Goal: Transaction & Acquisition: Purchase product/service

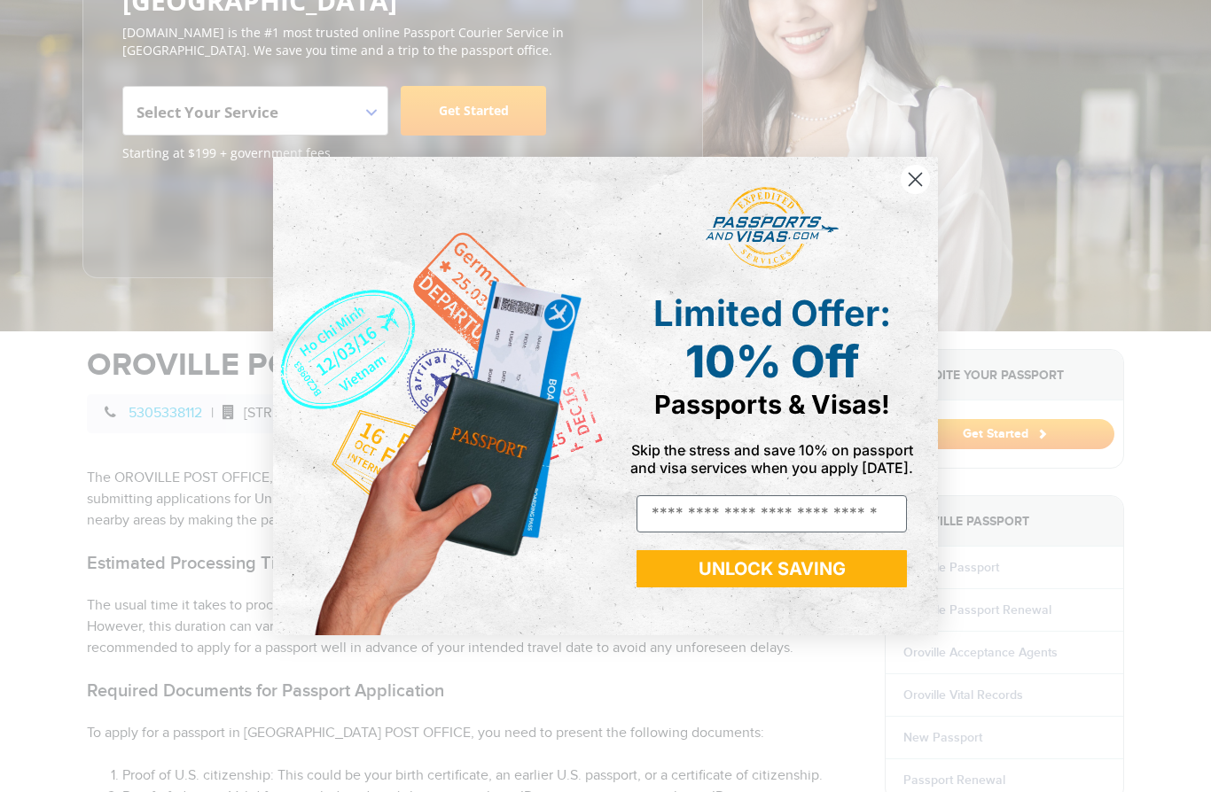
click at [910, 186] on icon "Close dialog" at bounding box center [915, 180] width 12 height 12
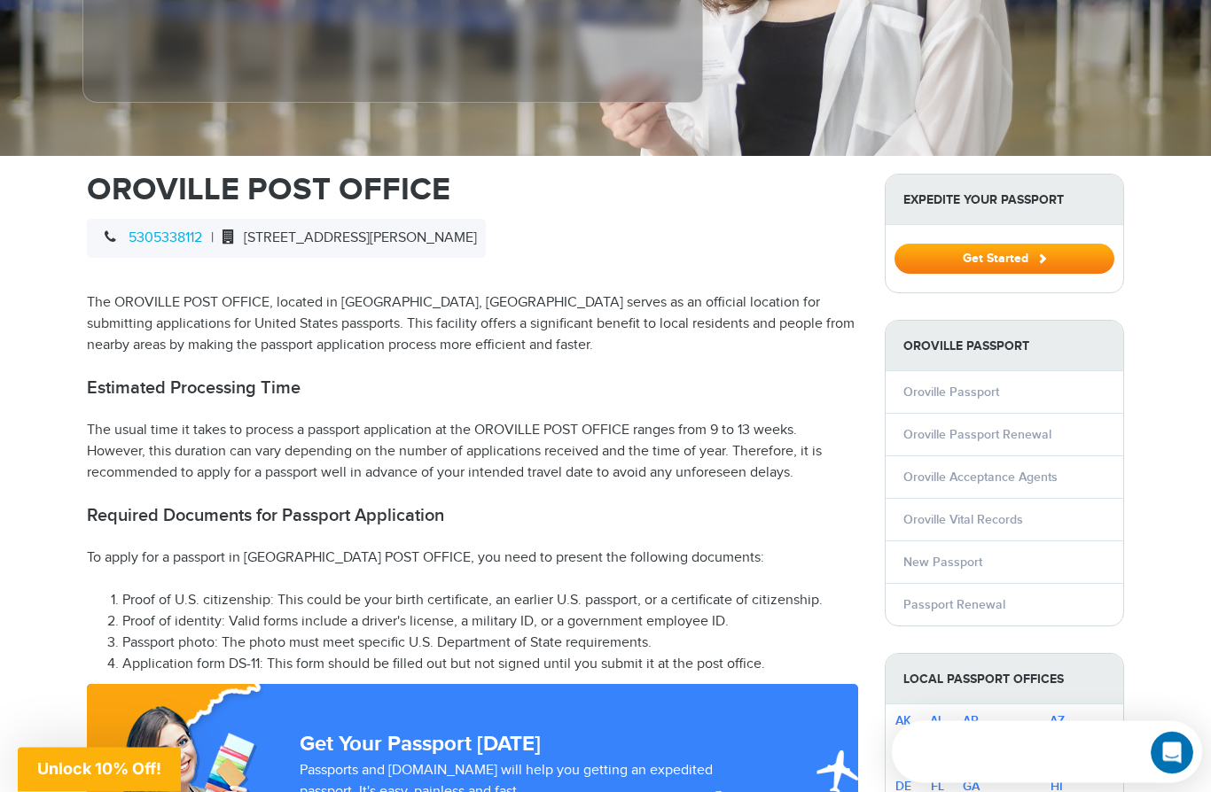
scroll to position [462, 0]
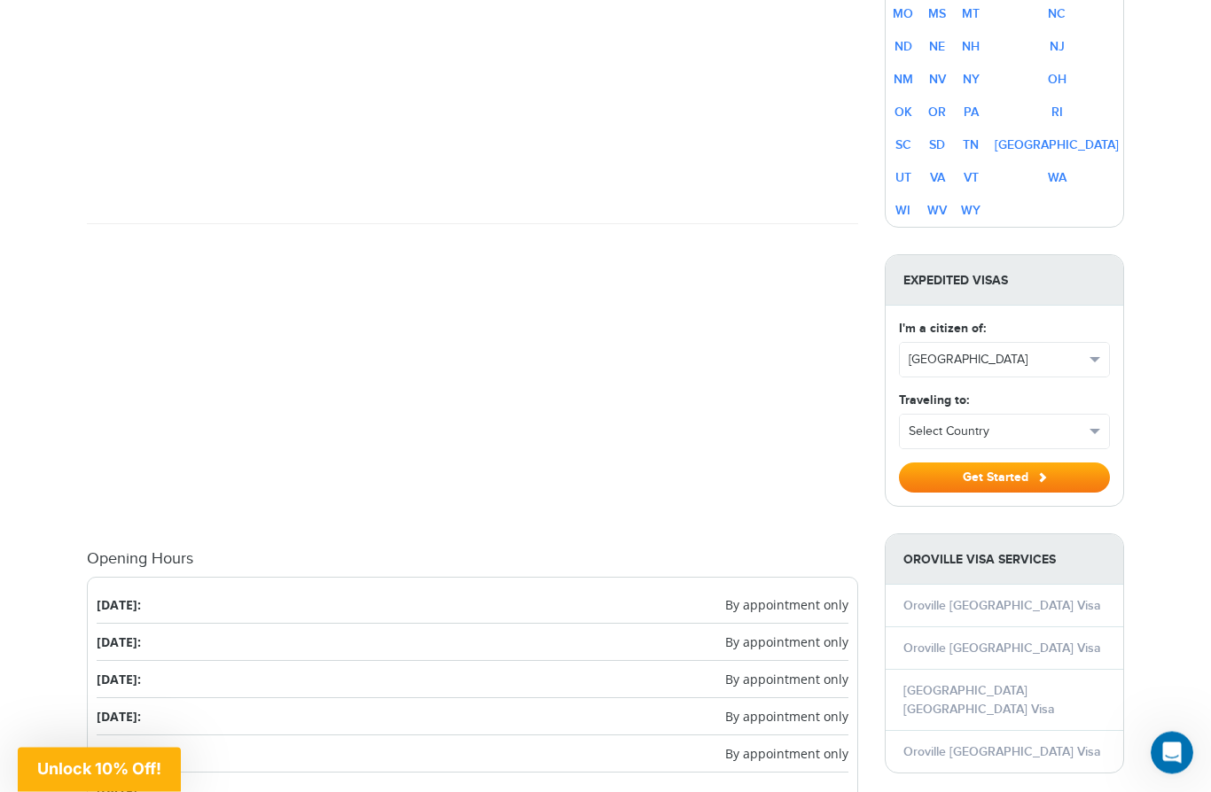
click at [59, 765] on div "[PHONE_NUMBER] Passports & [DOMAIN_NAME] Login Check Status Passports Passport …" at bounding box center [605, 328] width 1211 height 3382
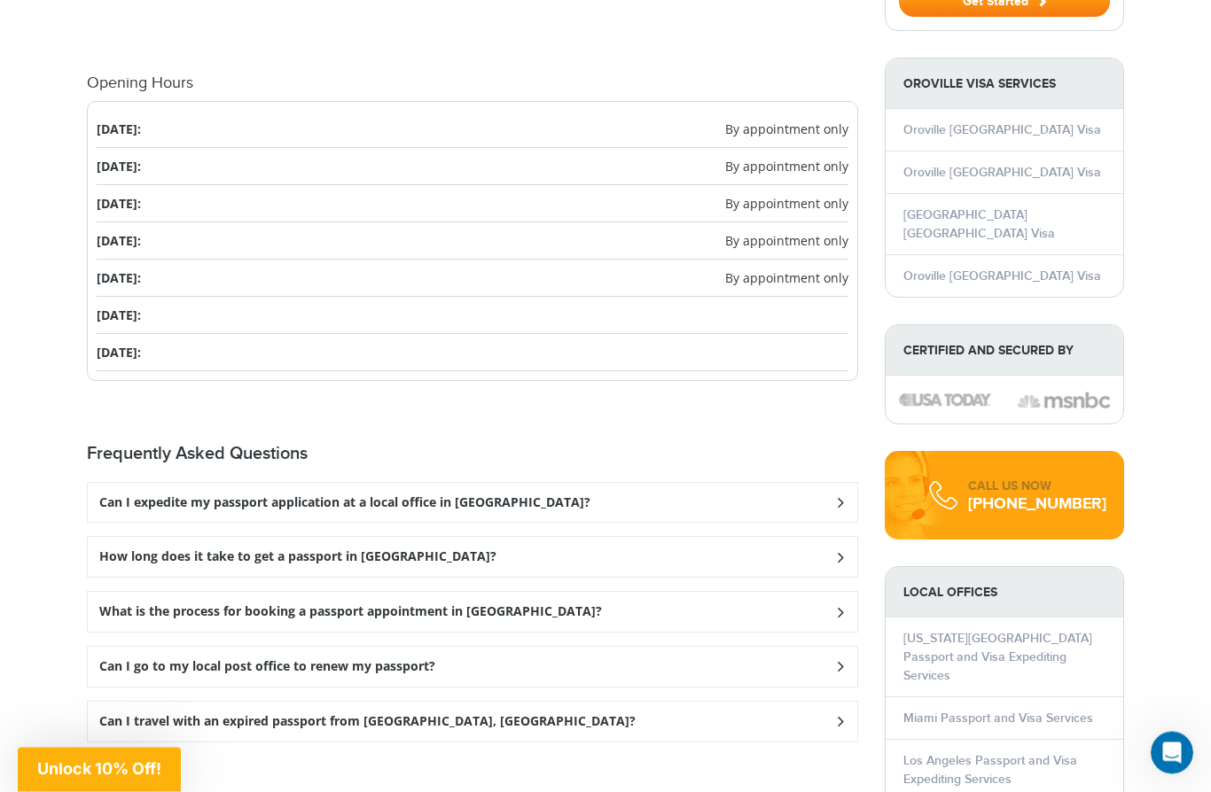
scroll to position [1840, 0]
click at [113, 495] on h3 "Can I expedite my passport application at a local office in [GEOGRAPHIC_DATA]?" at bounding box center [344, 502] width 491 height 15
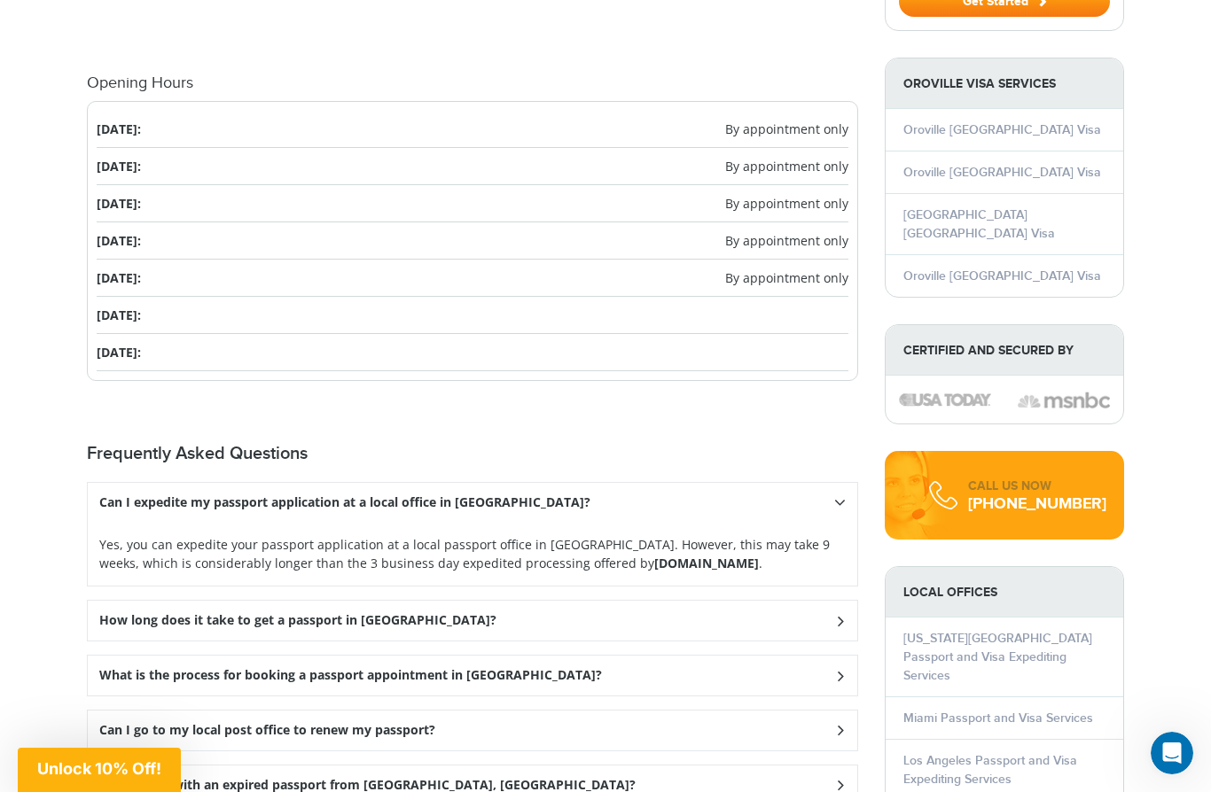
click at [120, 613] on h3 "How long does it take to get a passport in [GEOGRAPHIC_DATA]?" at bounding box center [297, 620] width 397 height 15
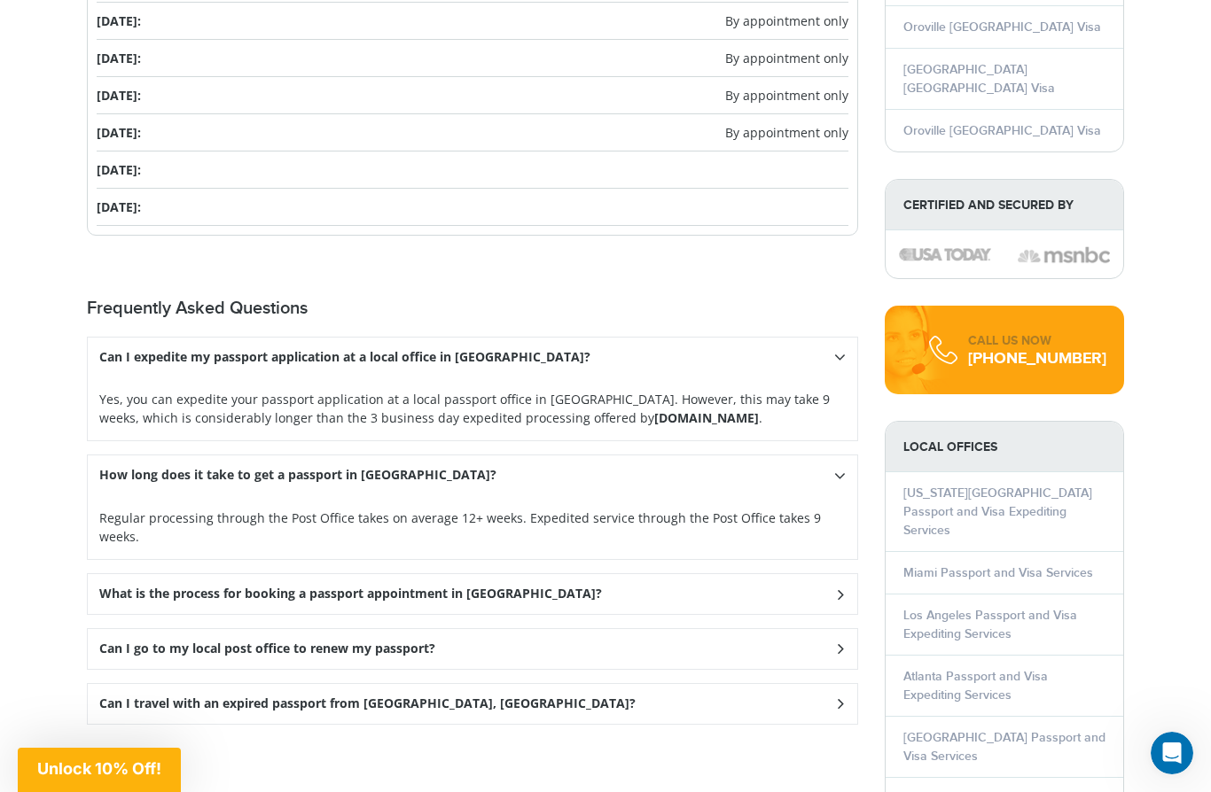
scroll to position [1990, 0]
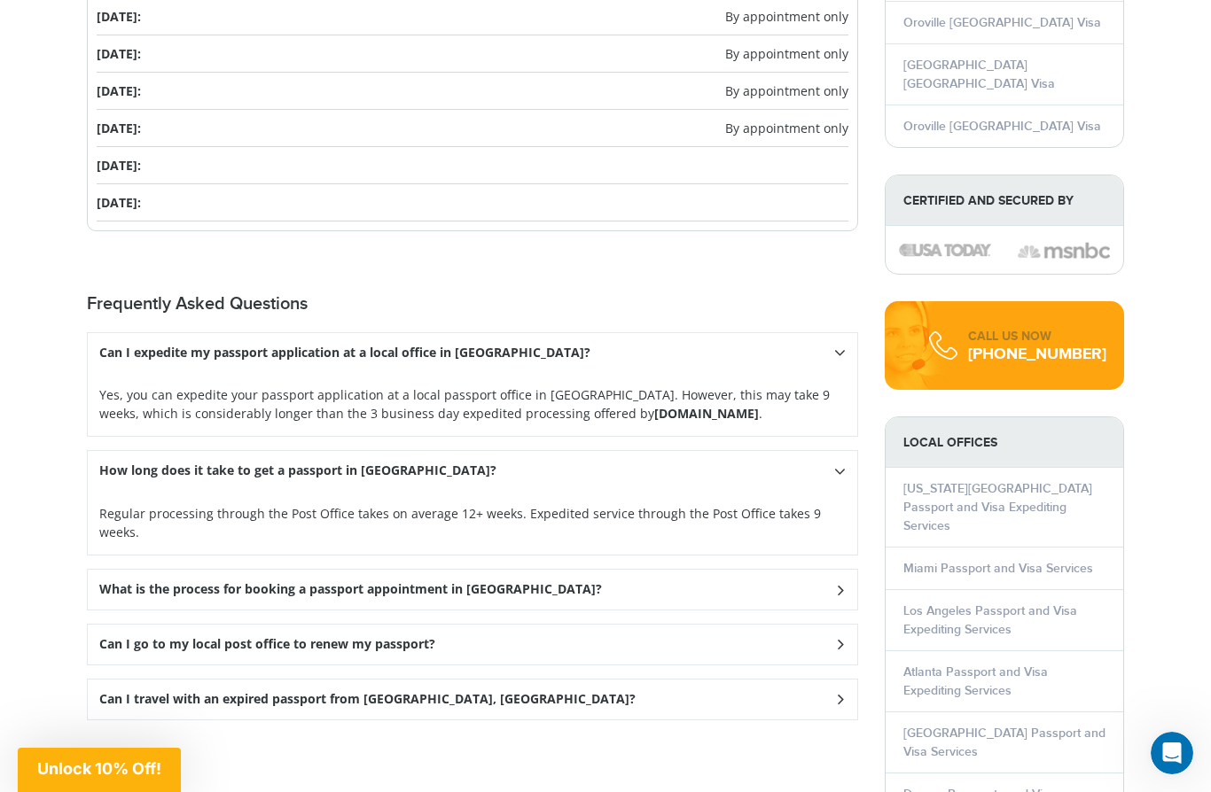
click at [122, 582] on h3 "What is the process for booking a passport appointment in [GEOGRAPHIC_DATA]?" at bounding box center [350, 589] width 503 height 15
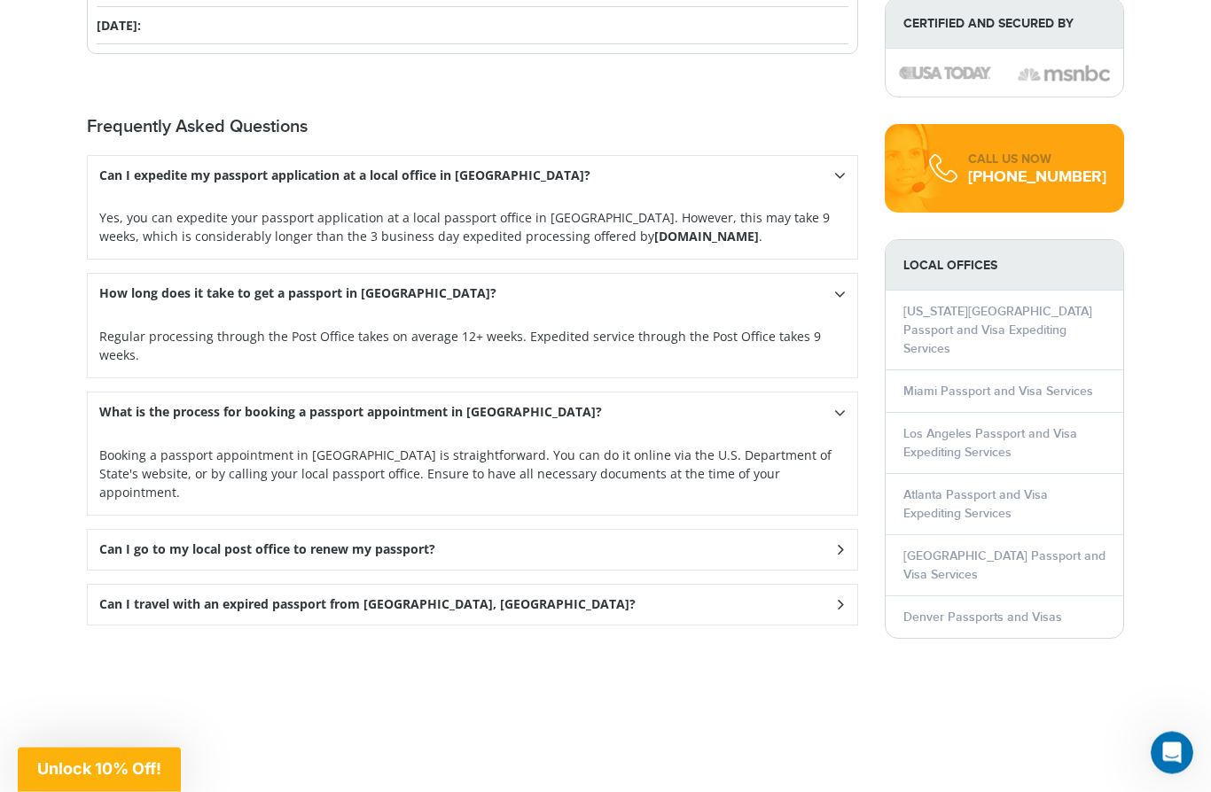
scroll to position [2180, 0]
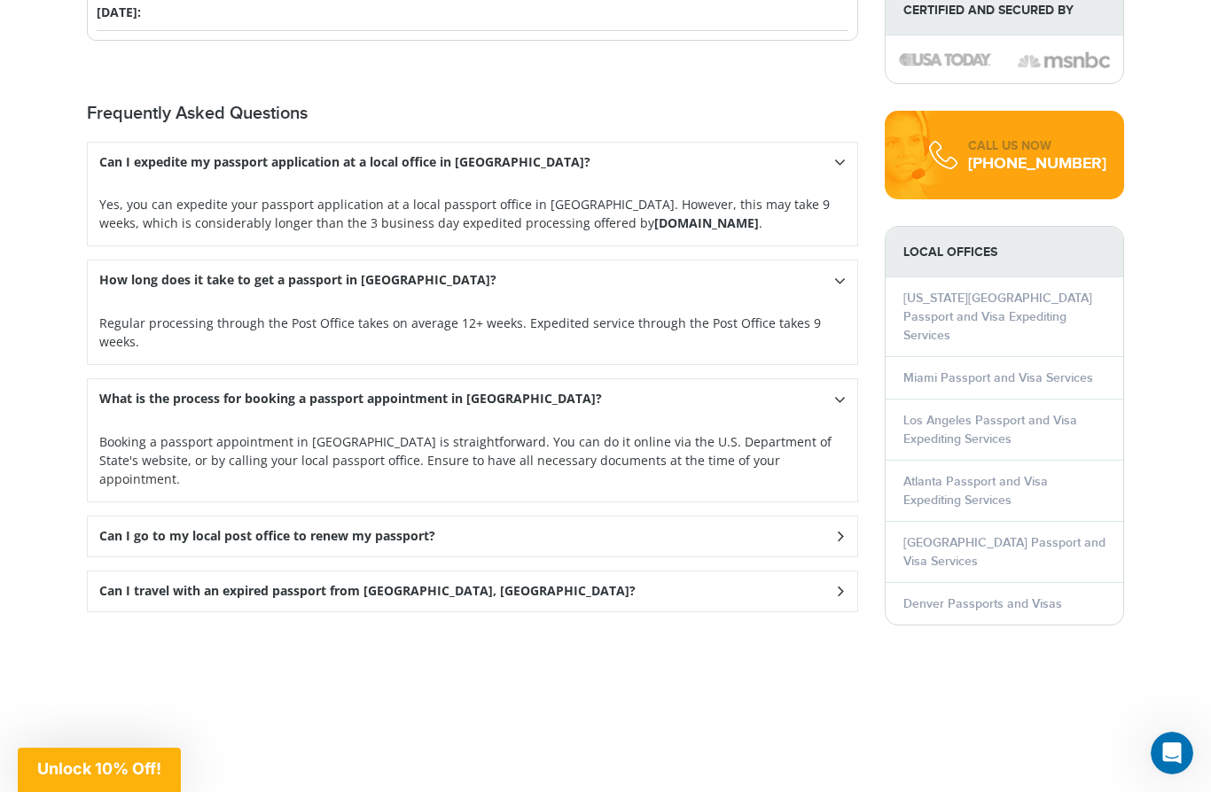
click at [120, 529] on h3 "Can I go to my local post office to renew my passport?" at bounding box center [267, 536] width 336 height 15
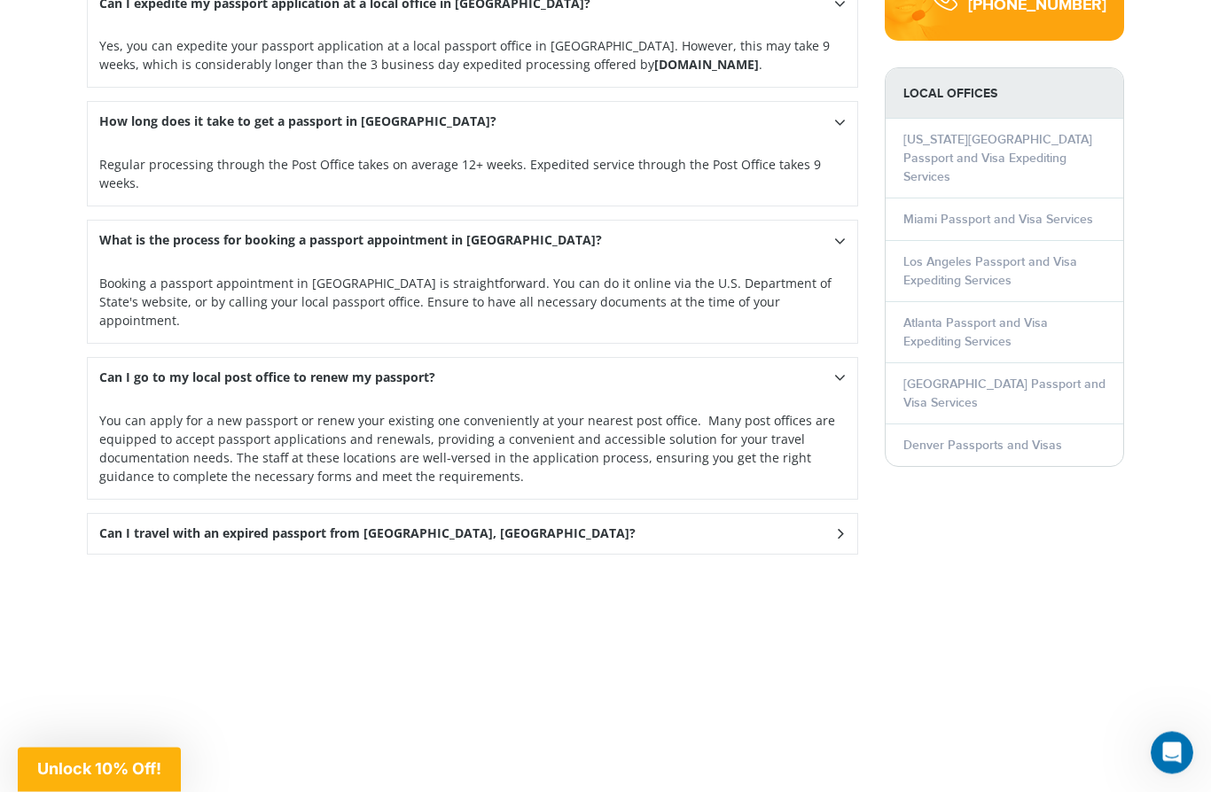
scroll to position [2342, 0]
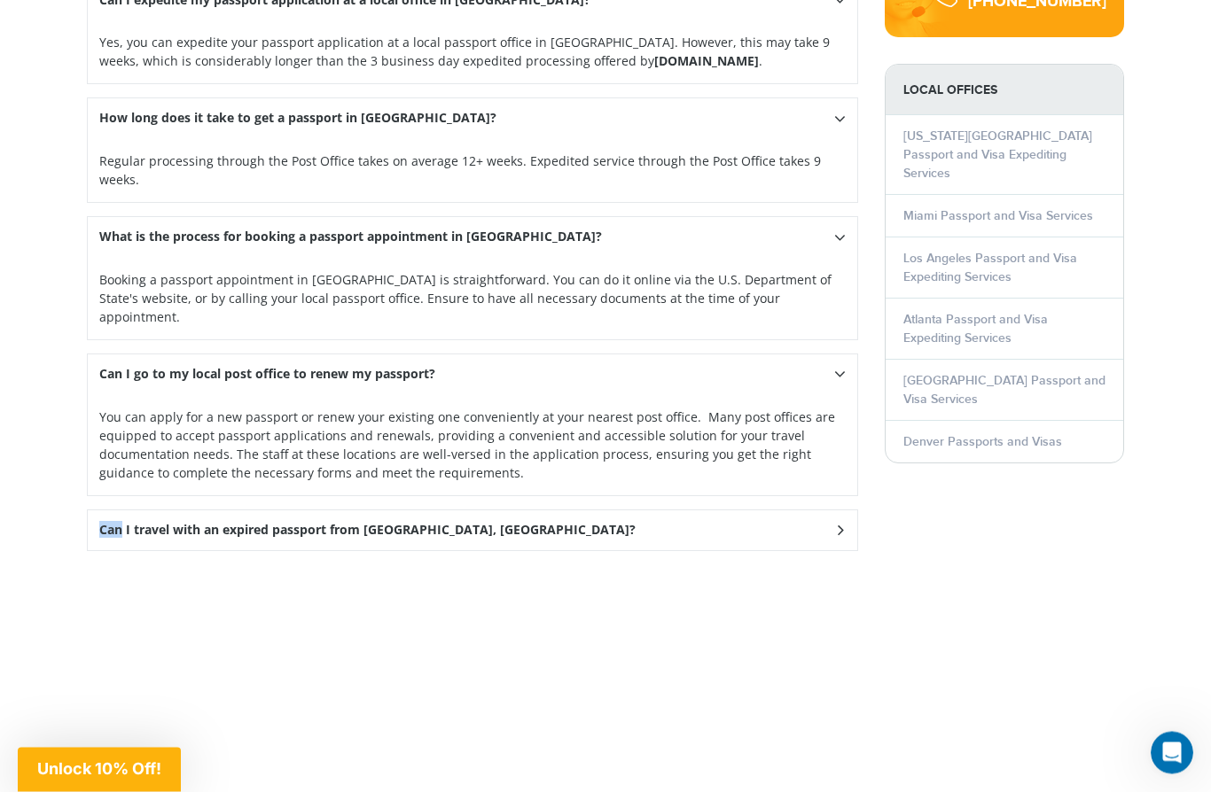
click at [134, 511] on div "Can I travel with an expired passport from [GEOGRAPHIC_DATA], [GEOGRAPHIC_DATA]?" at bounding box center [472, 531] width 769 height 40
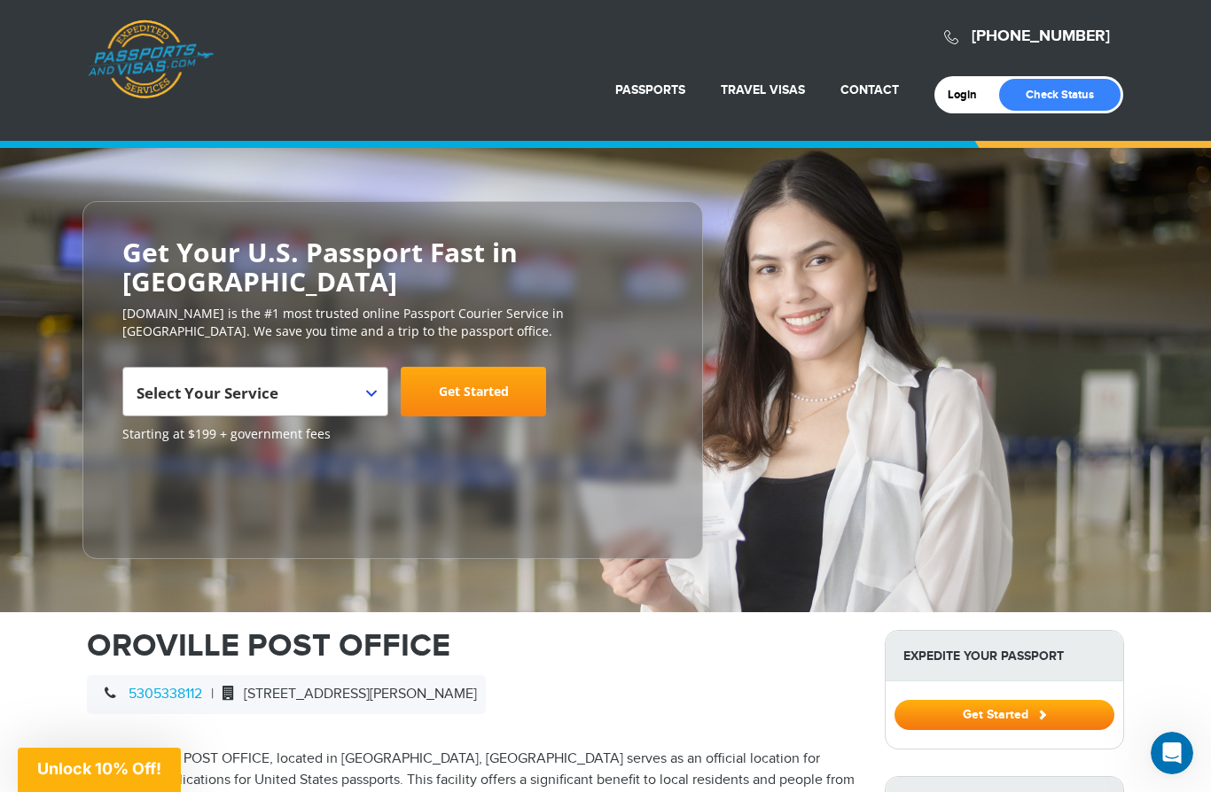
scroll to position [2, 0]
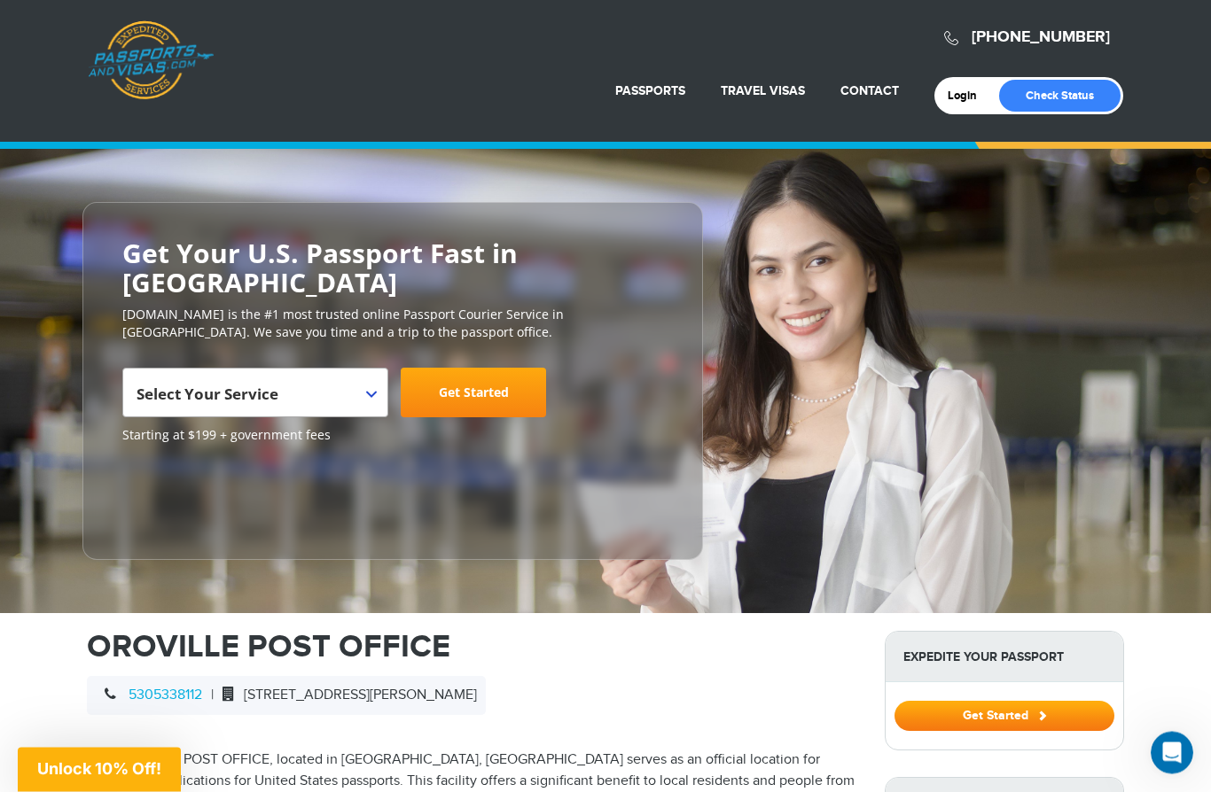
click at [361, 376] on span "Select Your Service" at bounding box center [252, 401] width 233 height 50
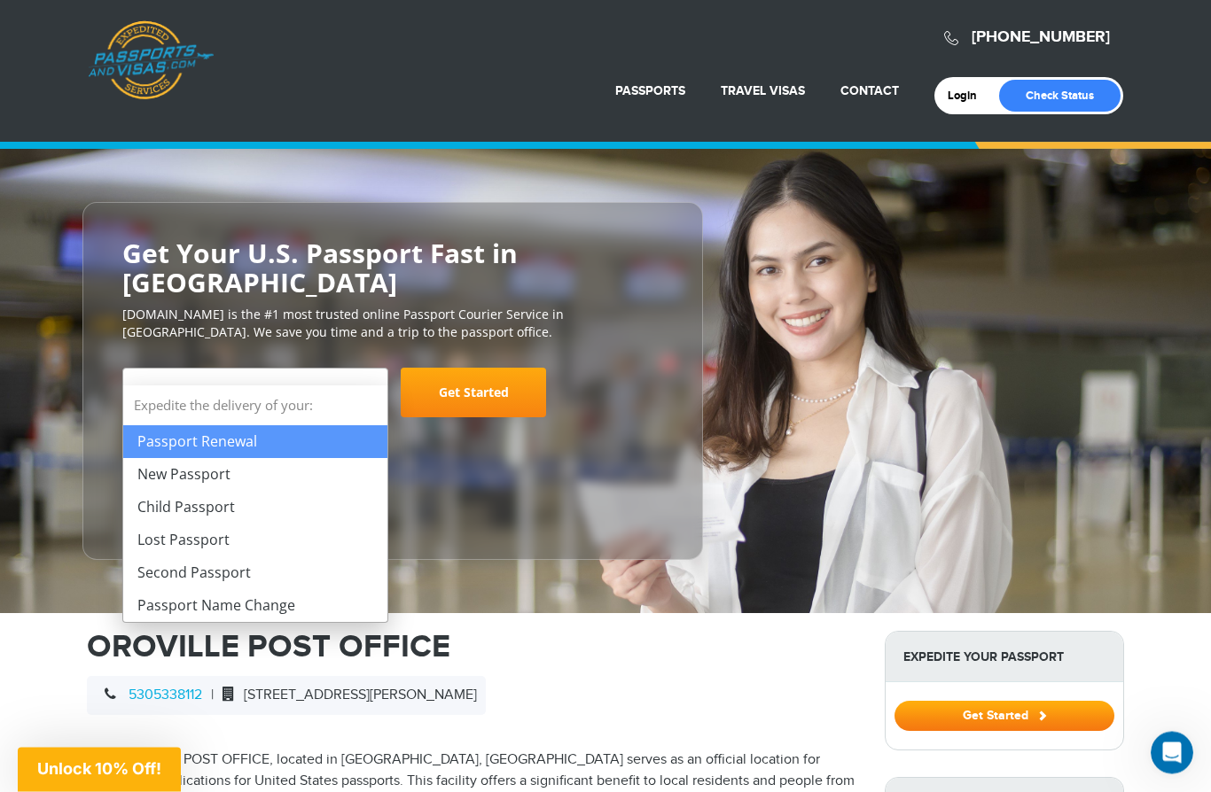
scroll to position [3, 0]
select select "**********"
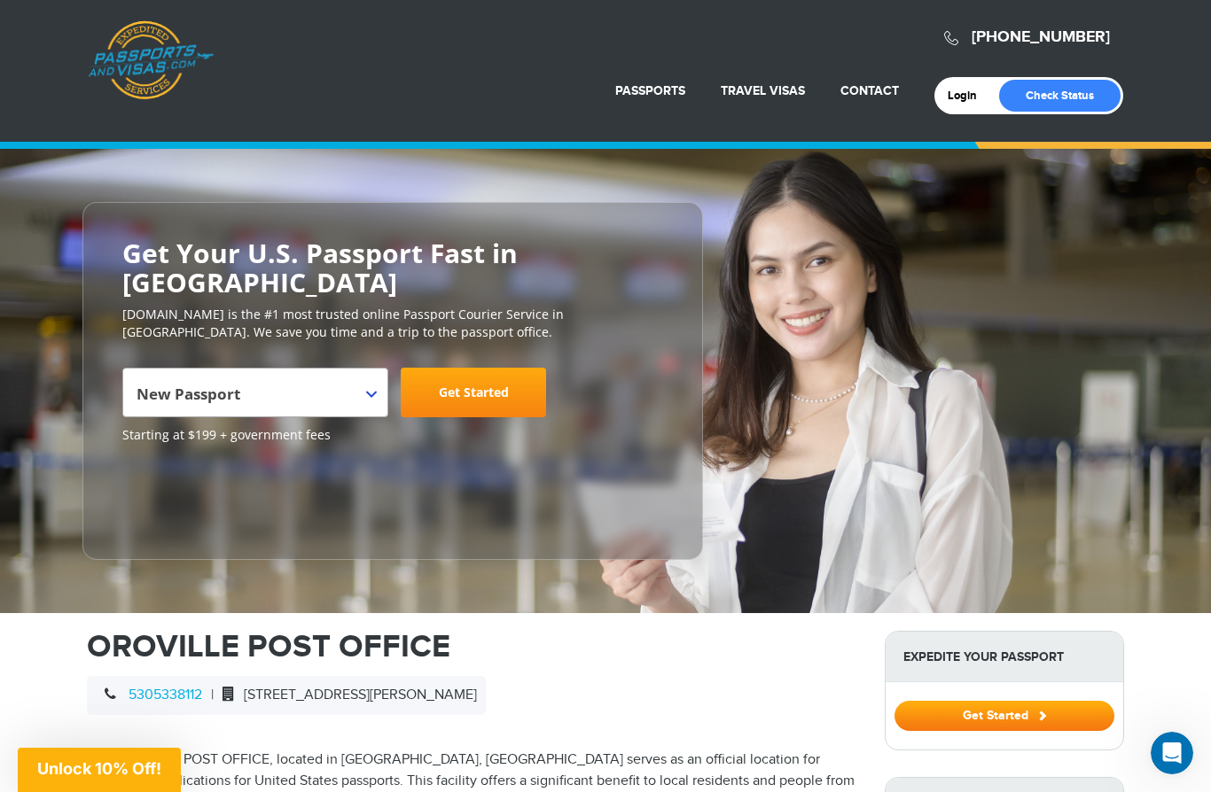
click at [450, 368] on link "Get Started" at bounding box center [473, 393] width 145 height 50
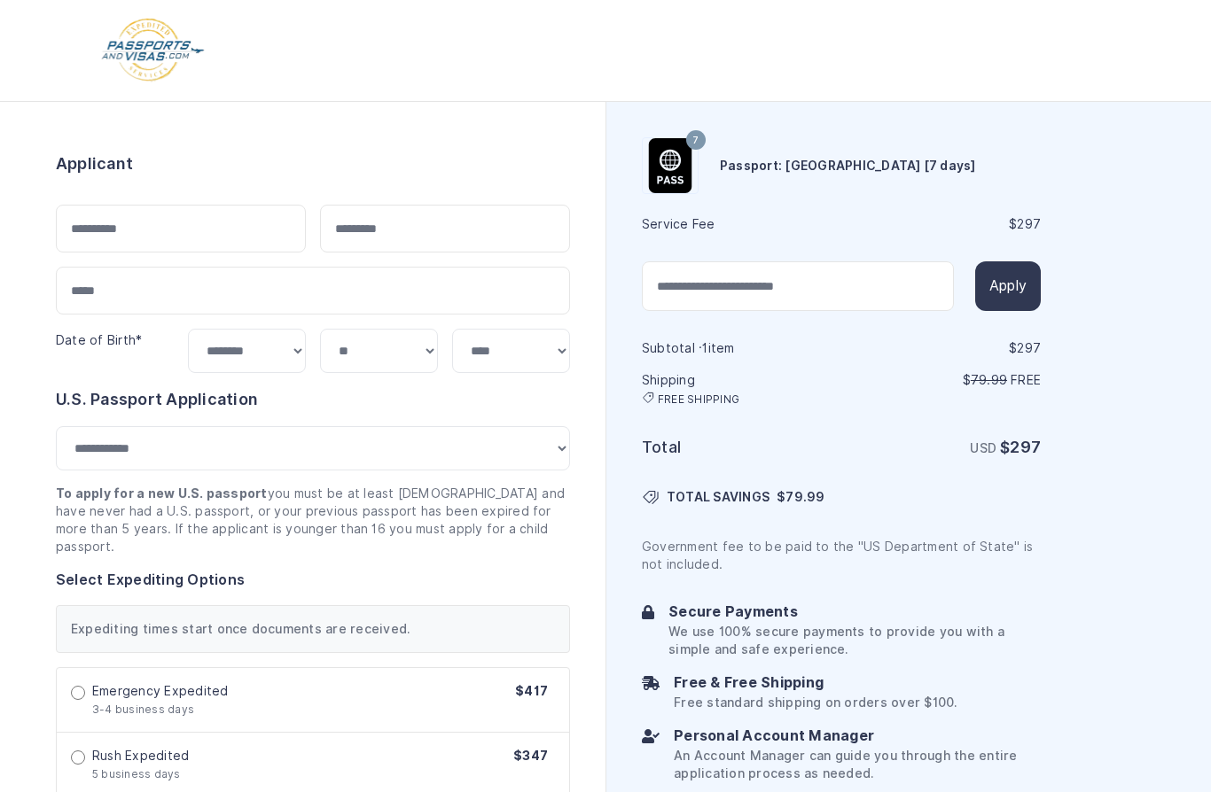
select select "***"
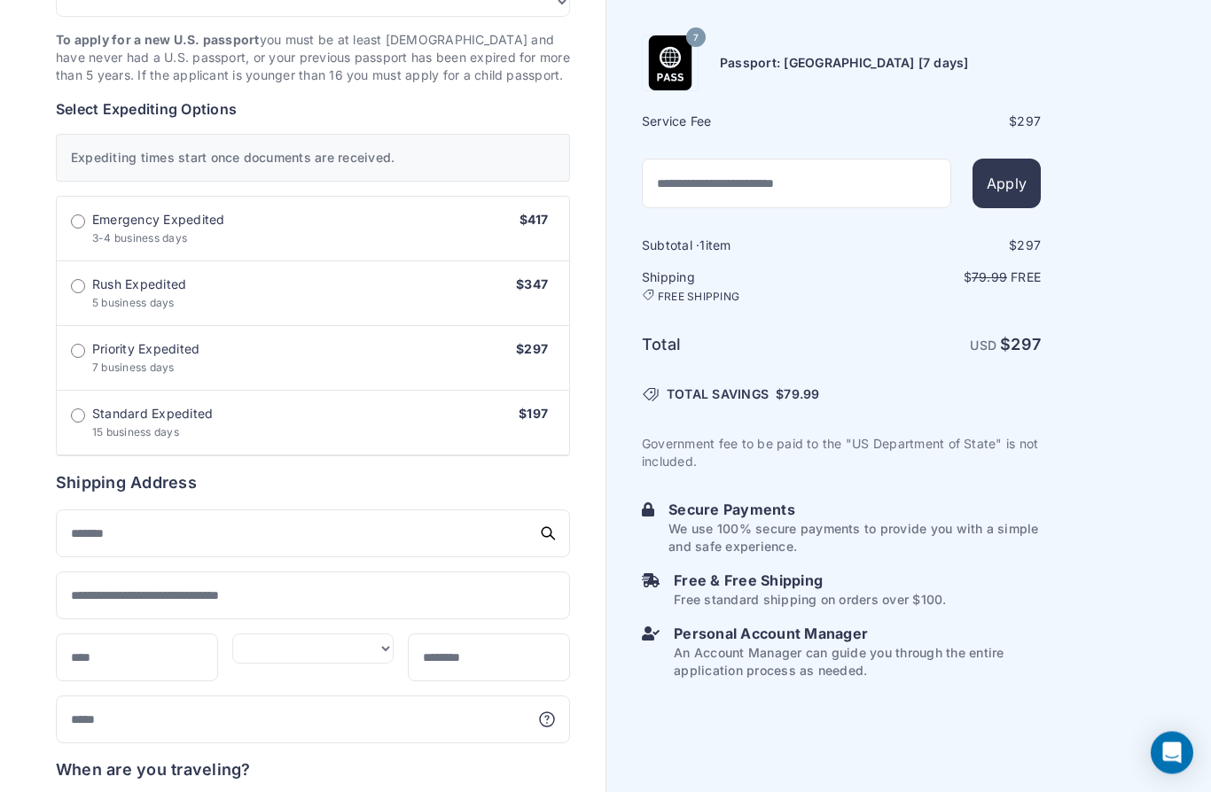
scroll to position [425, 0]
click at [92, 405] on span "Standard Expedited" at bounding box center [152, 414] width 121 height 18
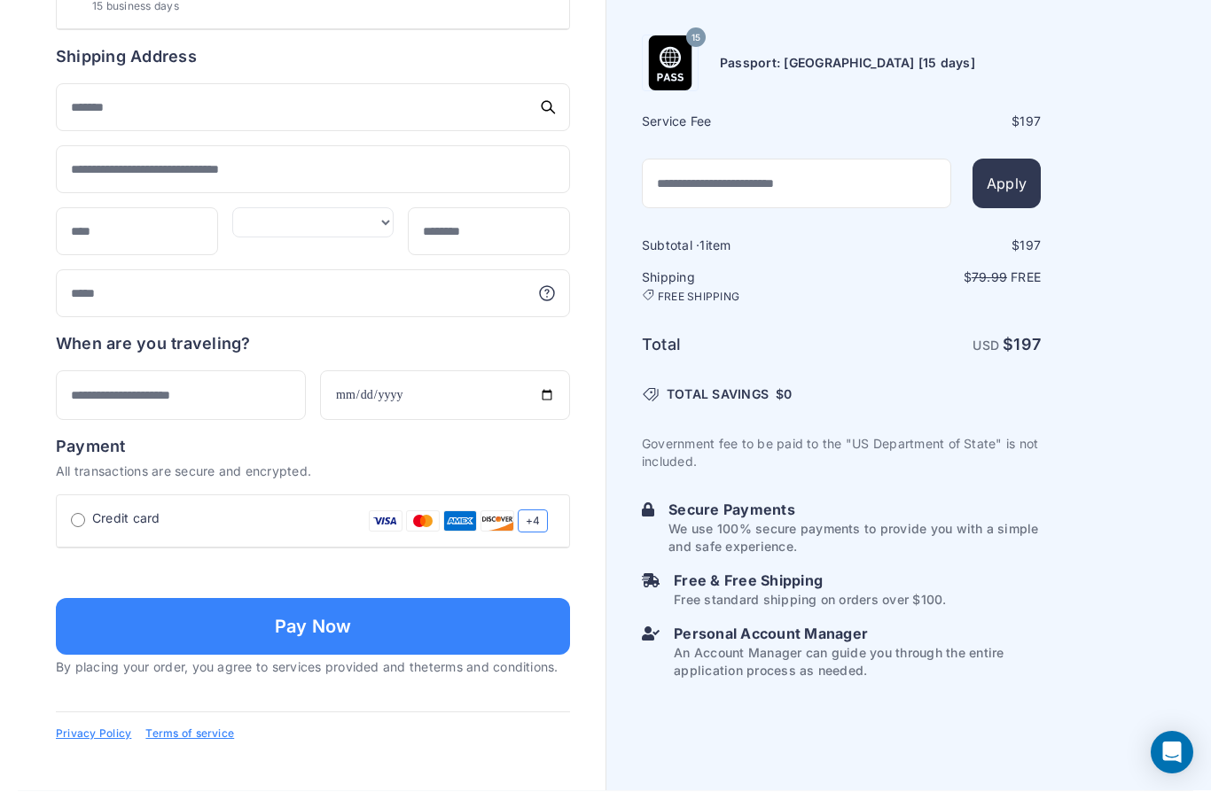
scroll to position [1091, 0]
